Goal: Navigation & Orientation: Find specific page/section

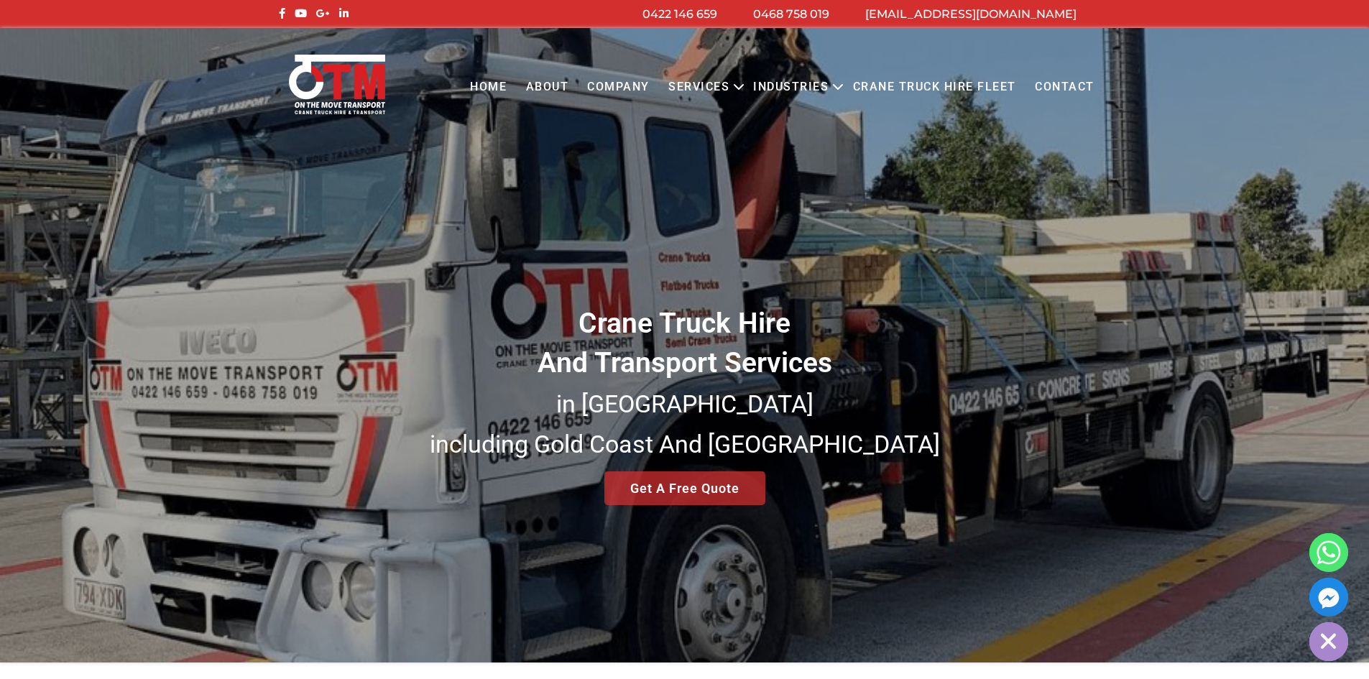
click at [943, 83] on link "Crane Truck Hire Fleet" at bounding box center [934, 88] width 182 height 40
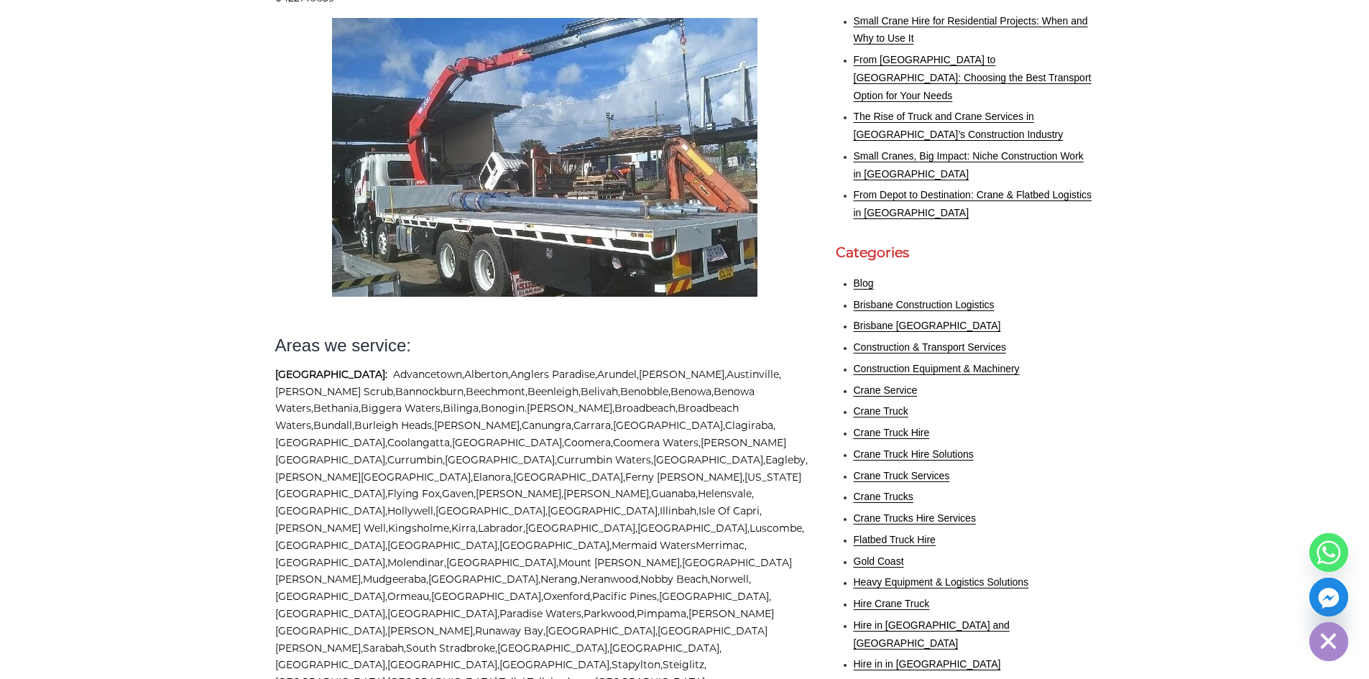
scroll to position [359, 0]
